Goal: Information Seeking & Learning: Check status

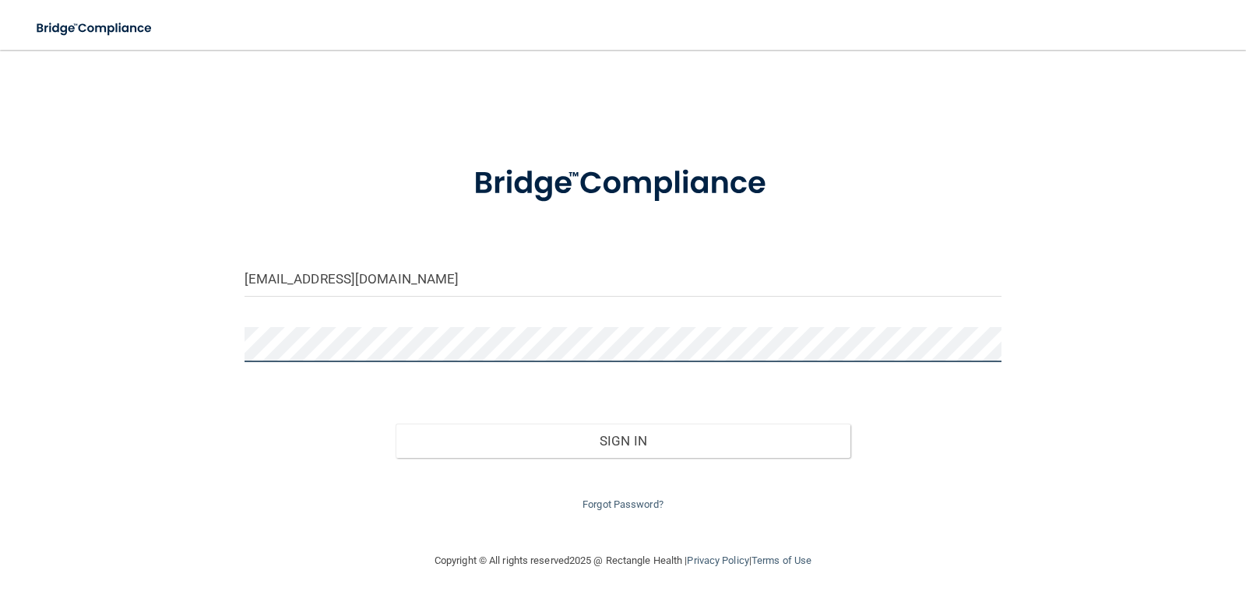
click at [7, 295] on main "[EMAIL_ADDRESS][DOMAIN_NAME] Invalid email/password. You don't have permission …" at bounding box center [623, 326] width 1246 height 552
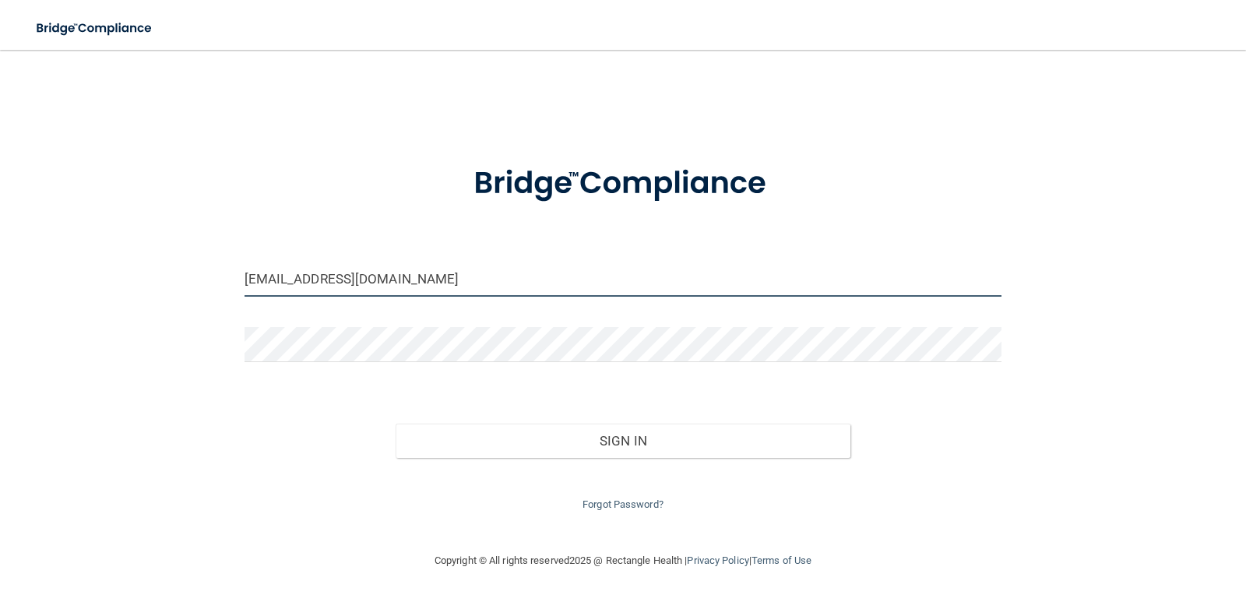
drag, startPoint x: 586, startPoint y: 284, endPoint x: -283, endPoint y: 235, distance: 870.2
click at [0, 235] on html "Toggle navigation Manage My Enterprise Manage My Location [EMAIL_ADDRESS][DOMAI…" at bounding box center [623, 301] width 1246 height 602
type input "[EMAIL_ADDRESS][DOMAIN_NAME]"
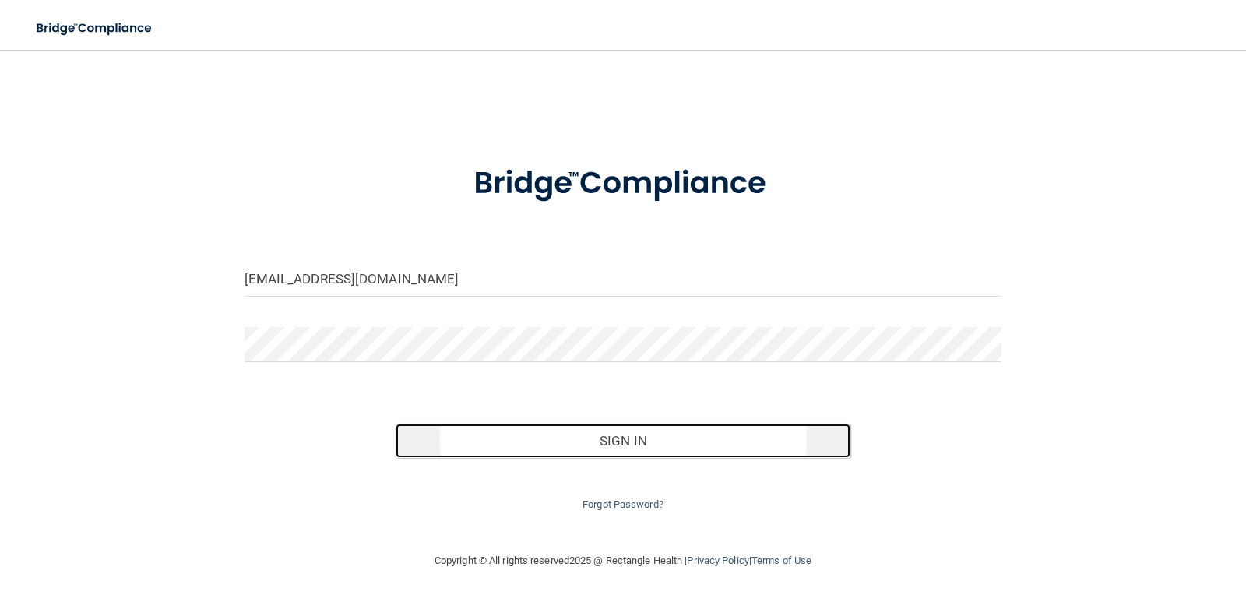
click at [752, 441] on button "Sign In" at bounding box center [622, 441] width 455 height 34
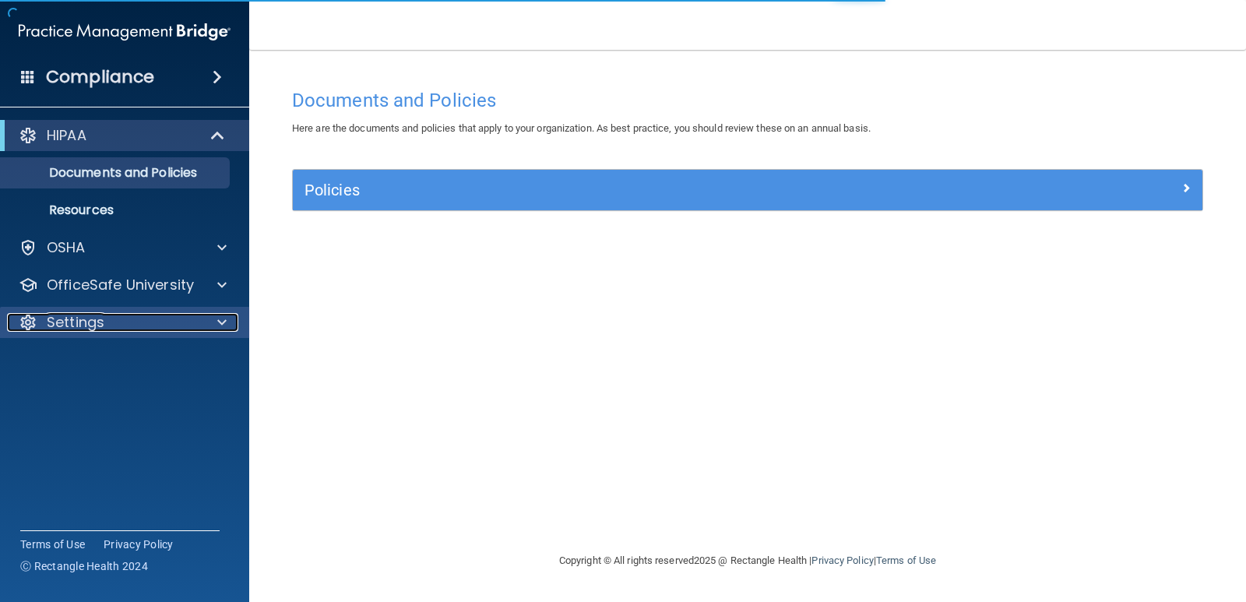
click at [108, 325] on div "Settings" at bounding box center [103, 322] width 193 height 19
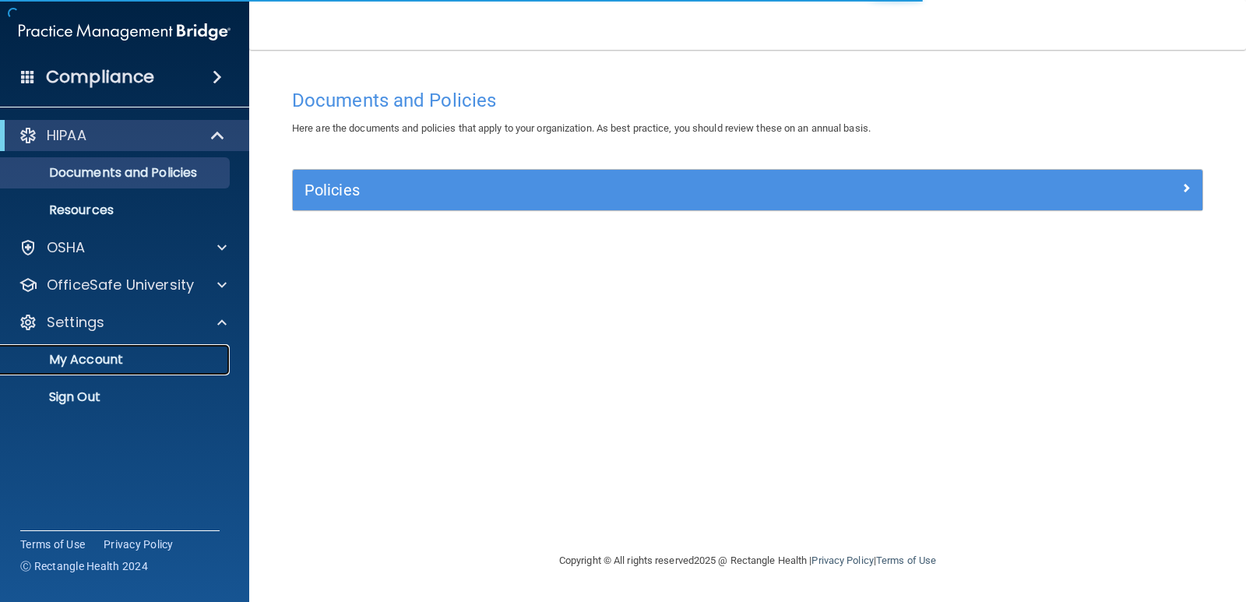
click at [116, 349] on link "My Account" at bounding box center [106, 359] width 245 height 31
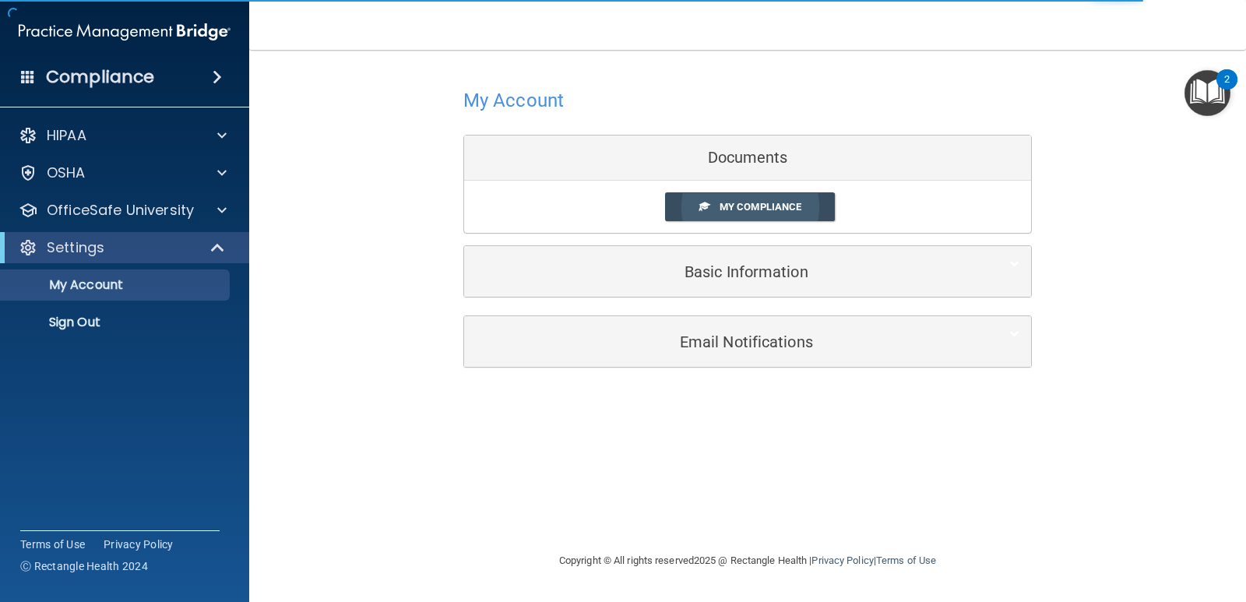
click at [807, 218] on link "My Compliance" at bounding box center [750, 206] width 170 height 29
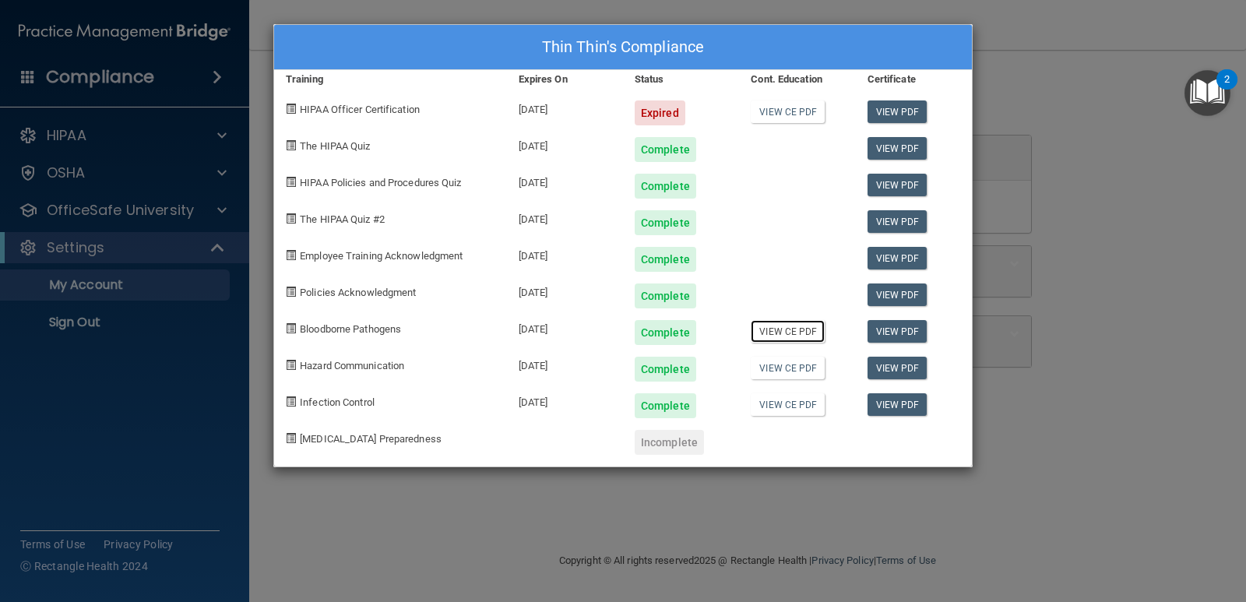
click at [812, 336] on link "View CE PDF" at bounding box center [788, 331] width 74 height 23
click at [789, 375] on link "View CE PDF" at bounding box center [788, 368] width 74 height 23
click at [803, 408] on link "View CE PDF" at bounding box center [788, 404] width 74 height 23
click at [163, 424] on div "Thin Thin's Compliance Training Expires On Status Cont. Education Certificate H…" at bounding box center [623, 301] width 1246 height 602
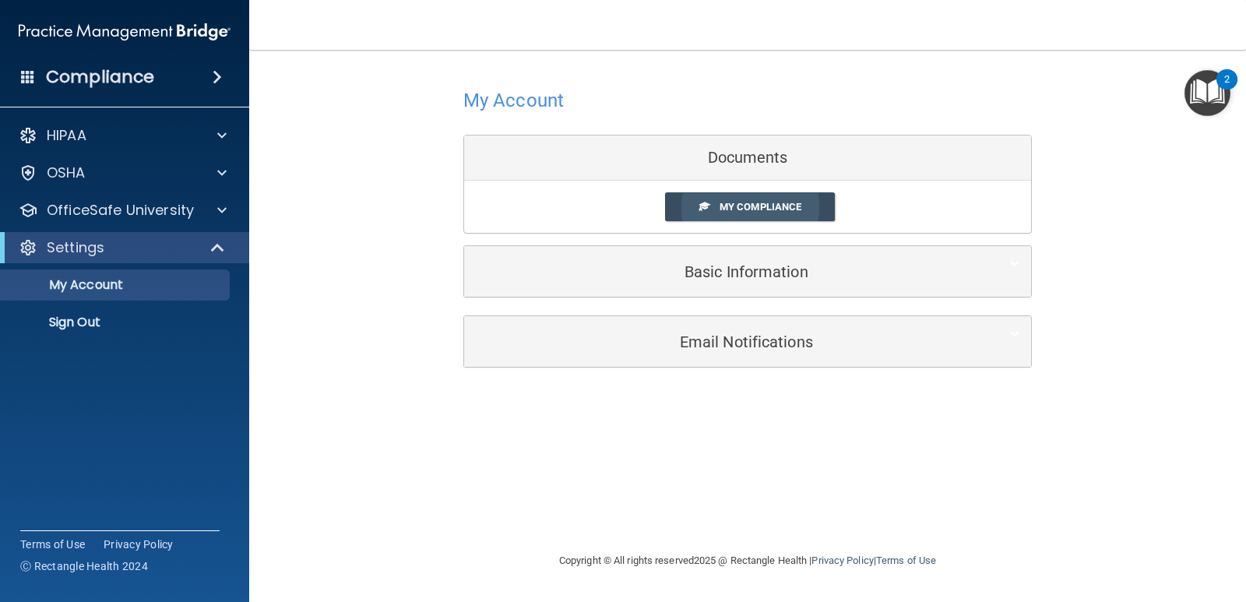
click at [737, 208] on span "My Compliance" at bounding box center [760, 207] width 82 height 12
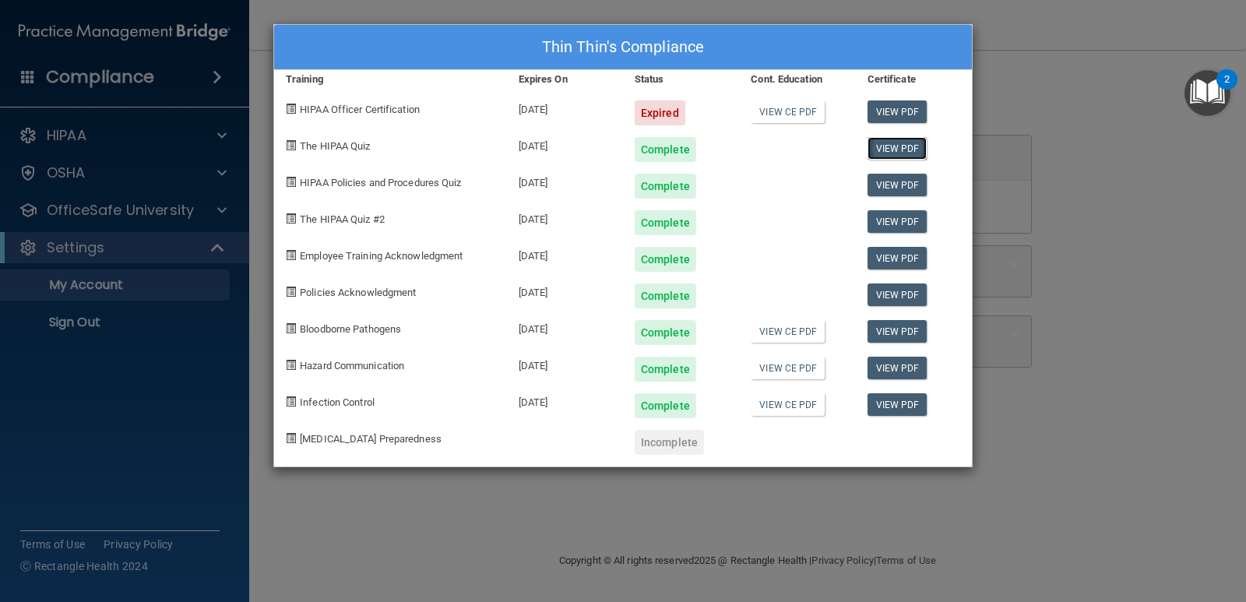
click at [890, 146] on link "View PDF" at bounding box center [897, 148] width 60 height 23
click at [918, 147] on link "View PDF" at bounding box center [897, 148] width 60 height 23
click at [1191, 56] on div "Thin Thin's Compliance Training Expires On Status Cont. Education Certificate H…" at bounding box center [623, 301] width 1246 height 602
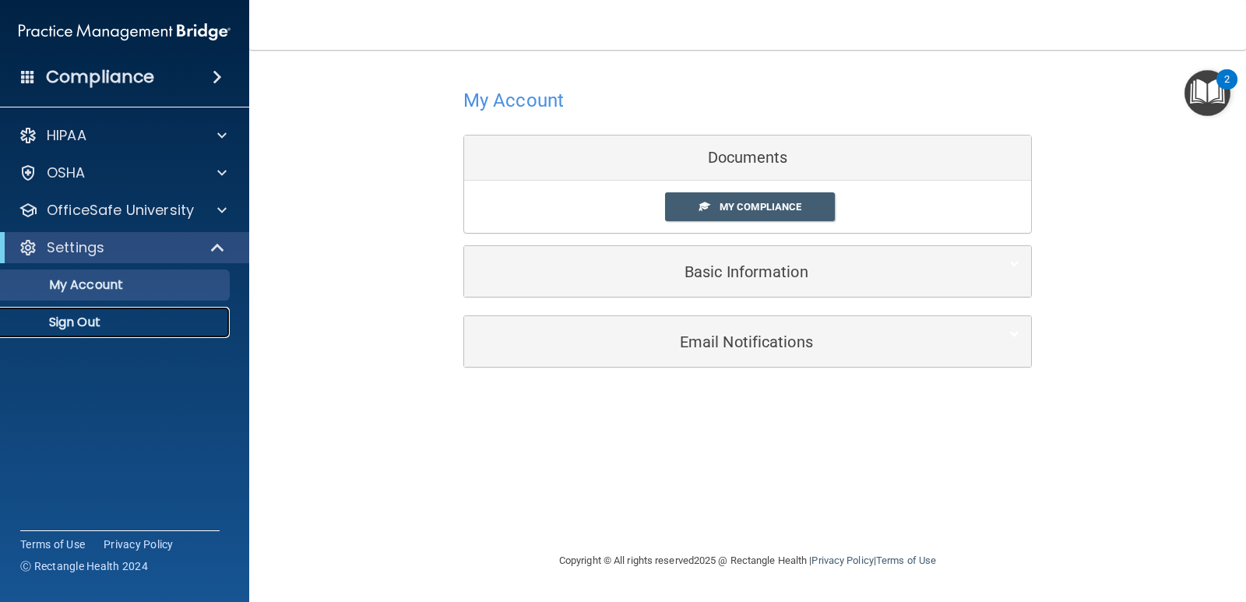
click at [135, 329] on p "Sign Out" at bounding box center [116, 323] width 213 height 16
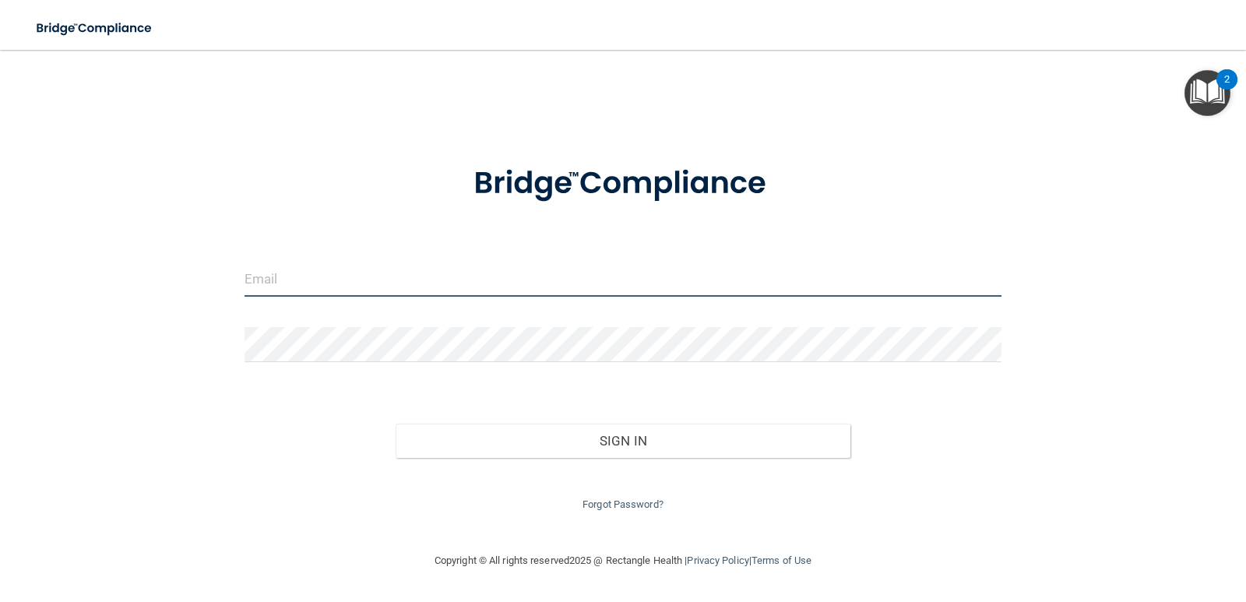
type input "[EMAIL_ADDRESS][DOMAIN_NAME]"
